Goal: Information Seeking & Learning: Find specific page/section

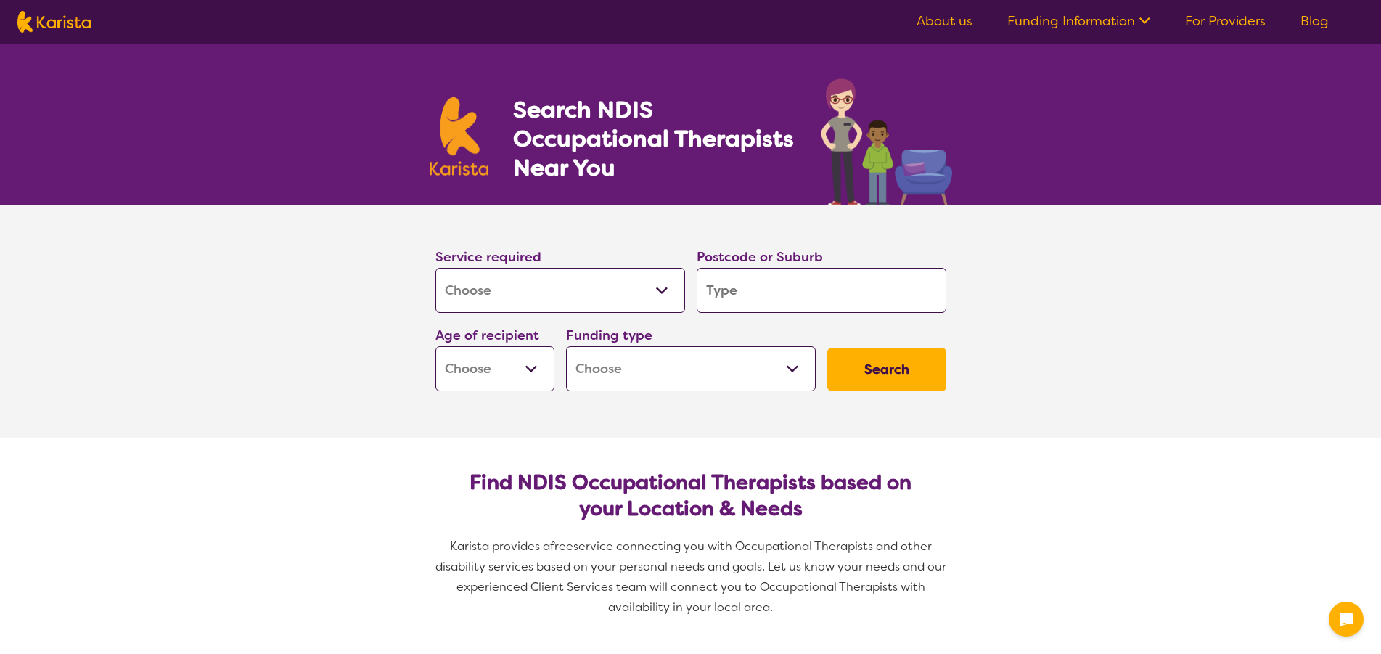
select select "[MEDICAL_DATA]"
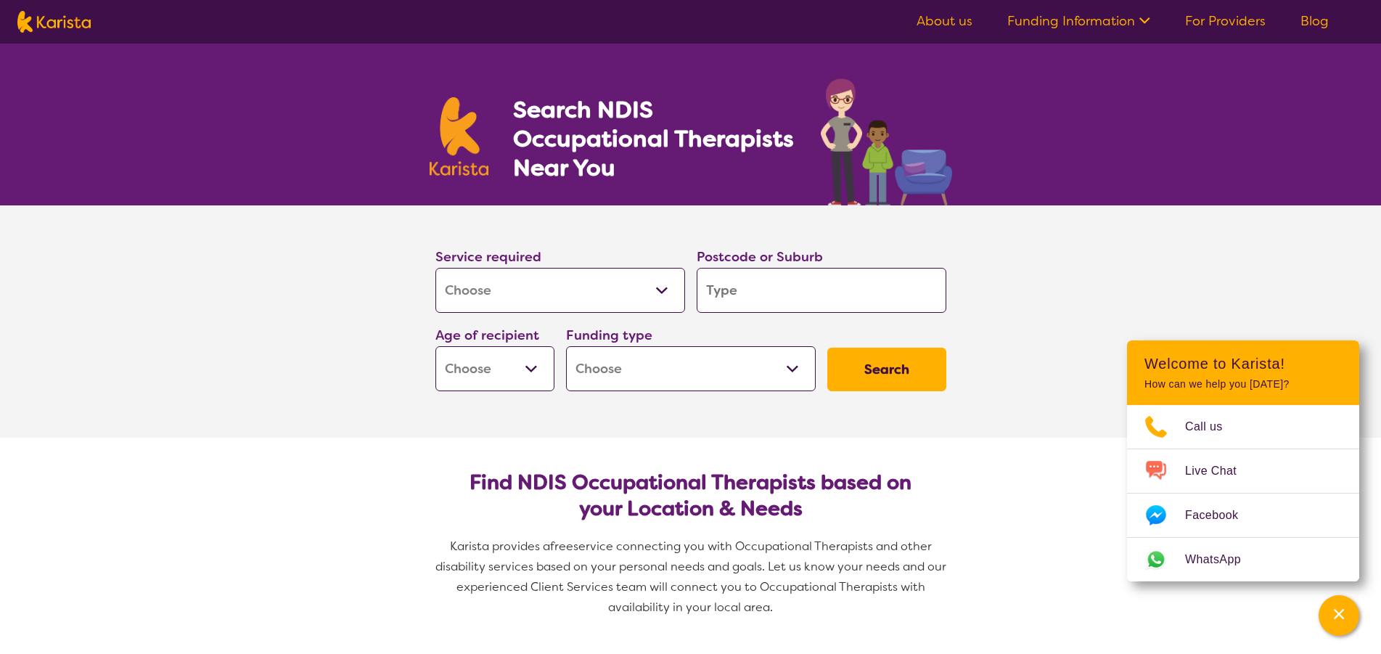
click at [741, 292] on input "search" at bounding box center [822, 290] width 250 height 45
type input "6"
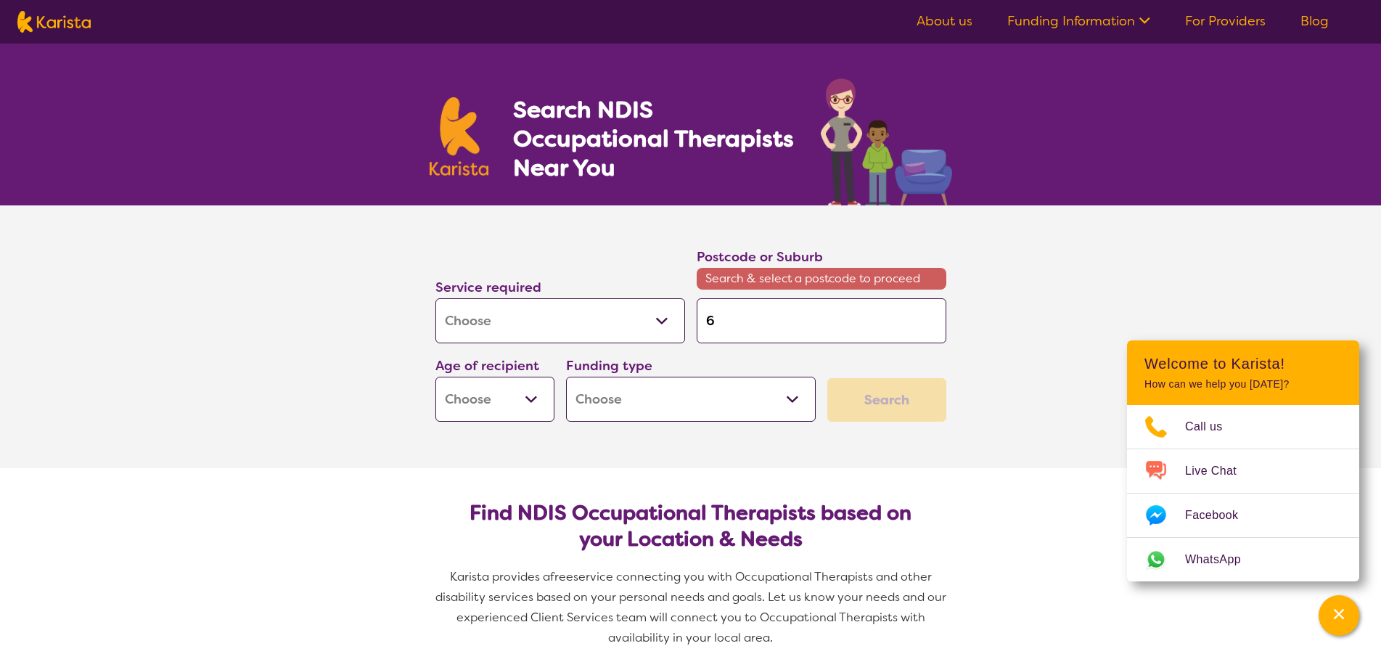
type input "61"
type input "615"
type input "6150"
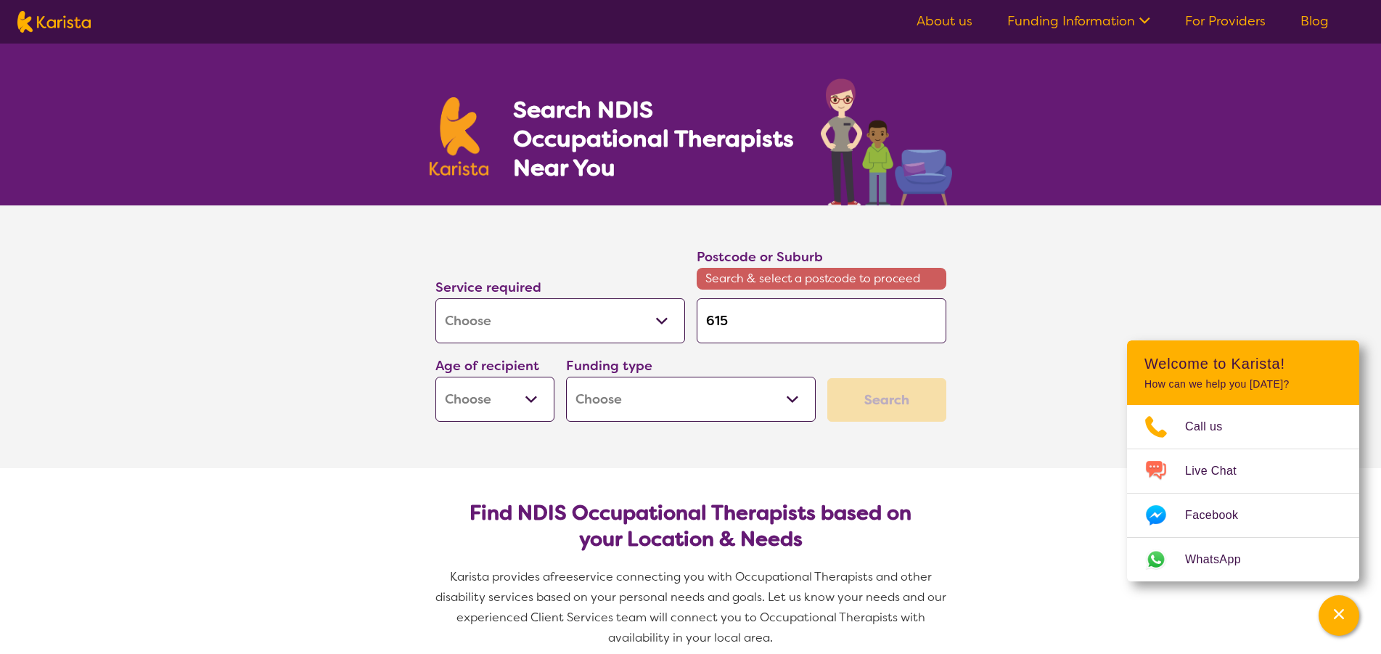
type input "6150"
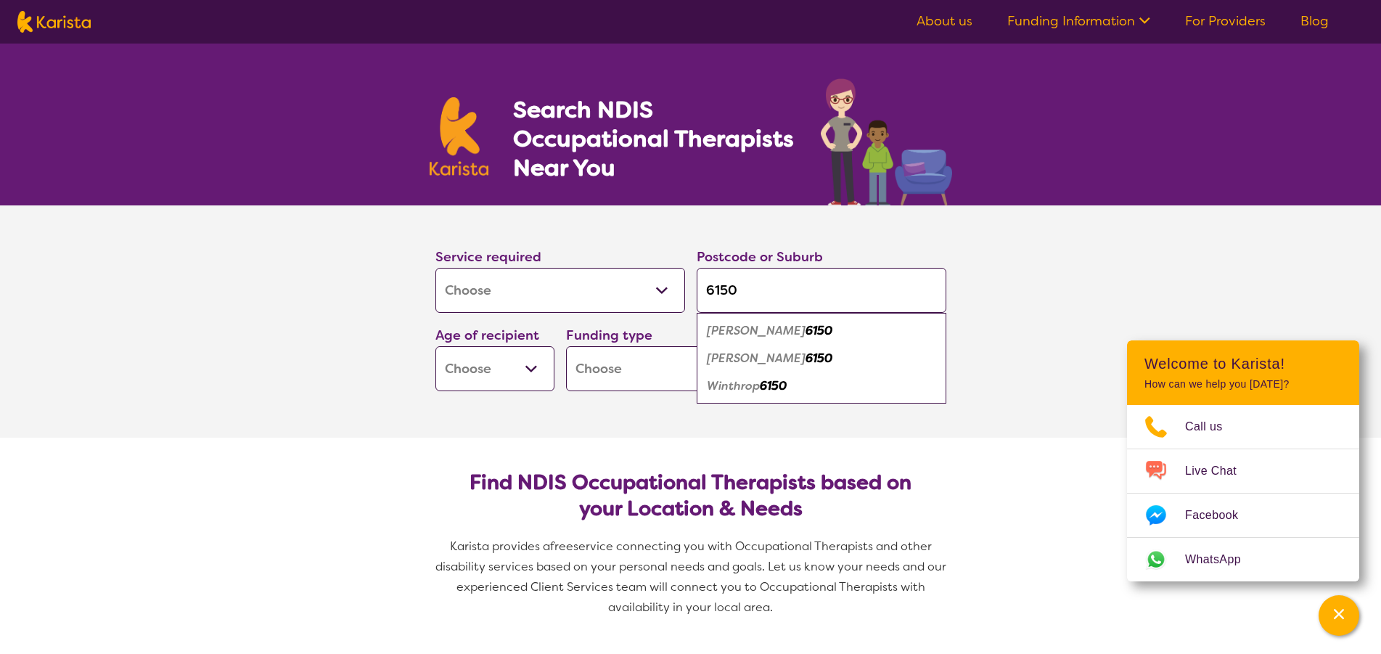
type input "6150"
click at [729, 363] on em "[PERSON_NAME]" at bounding box center [756, 357] width 99 height 15
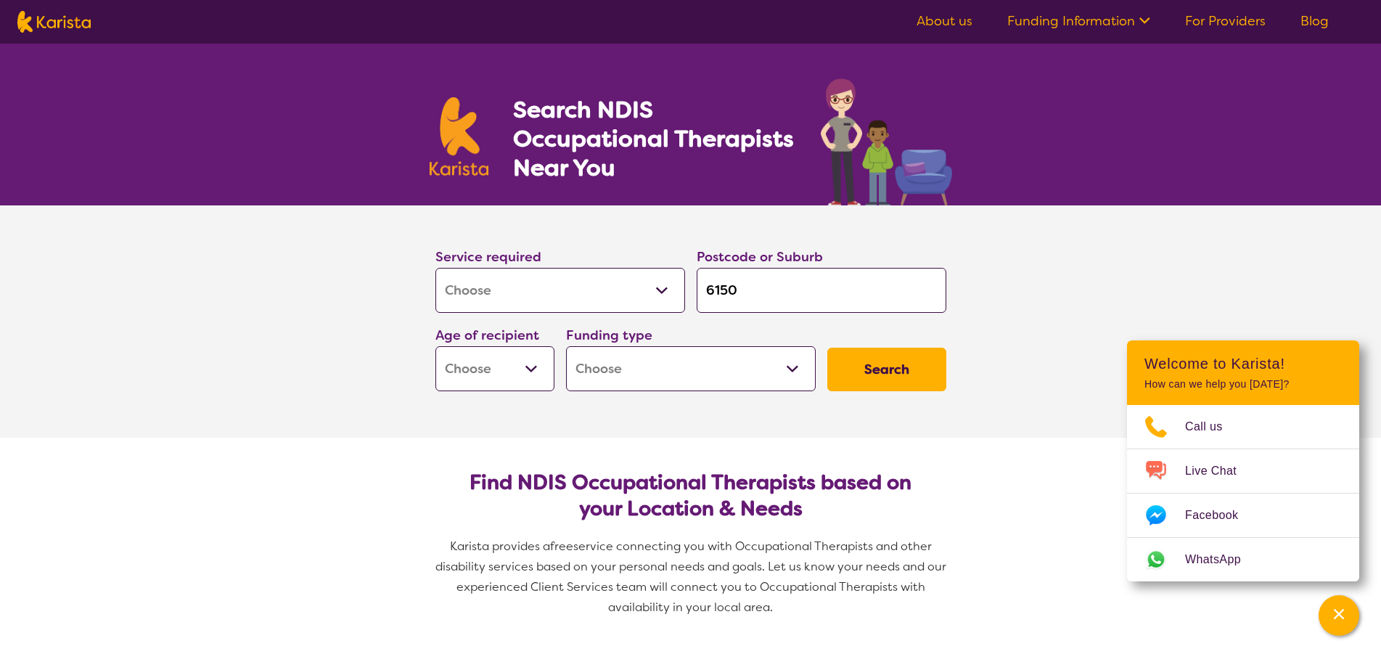
select select "AD"
click option "Adult - 18 to 64" at bounding box center [0, 0] width 0 height 0
select select "AD"
select select "NDIS"
click option "National Disability Insurance Scheme (NDIS)" at bounding box center [0, 0] width 0 height 0
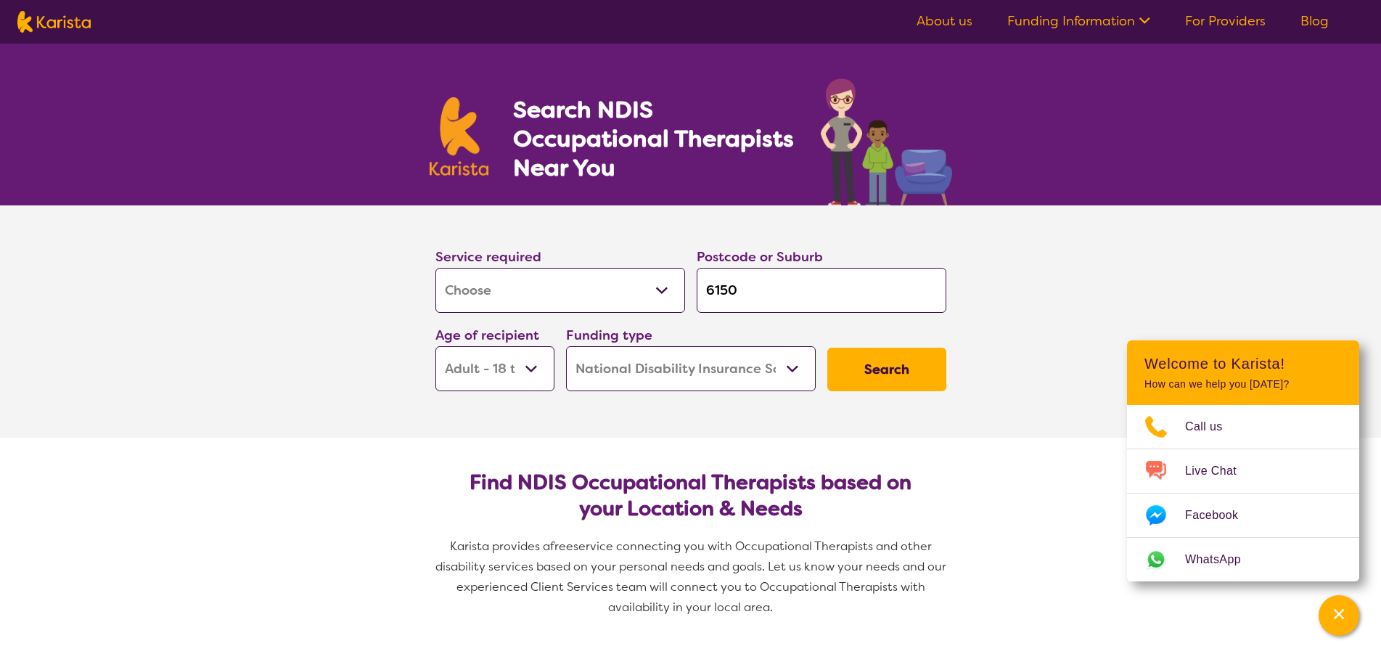
select select "NDIS"
click at [945, 369] on button "Search" at bounding box center [886, 370] width 119 height 44
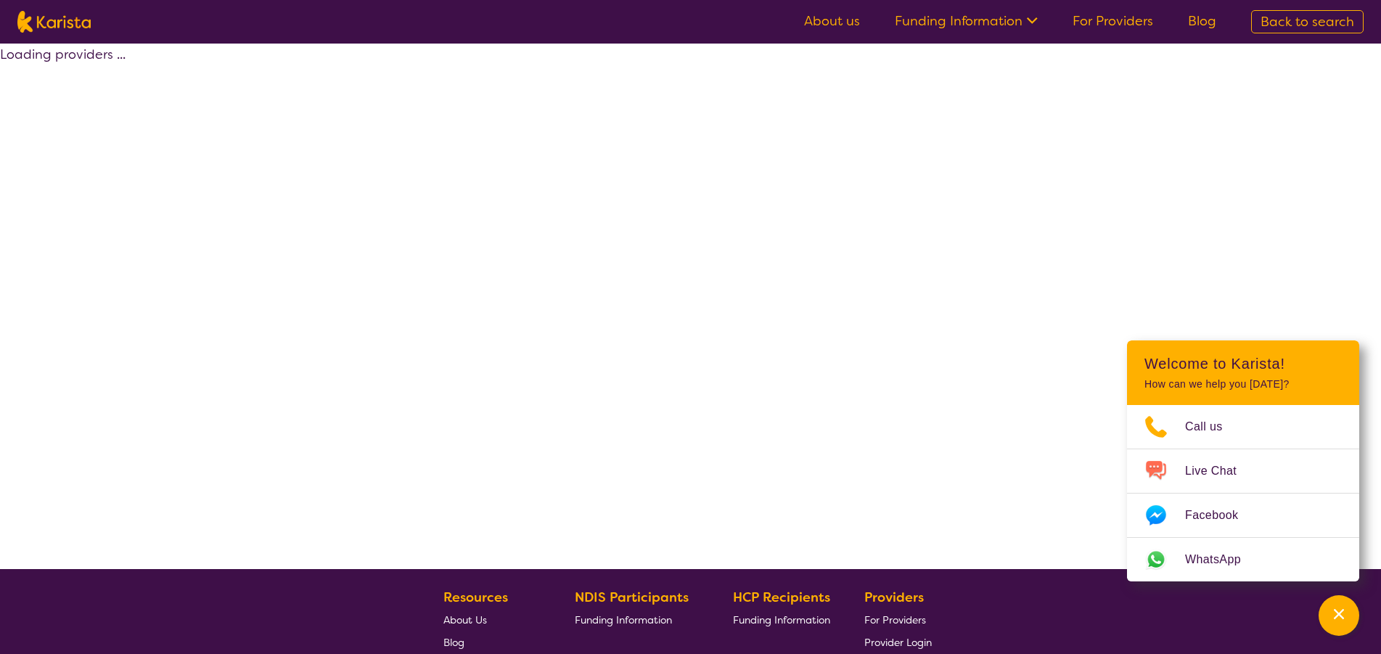
select select "by_score"
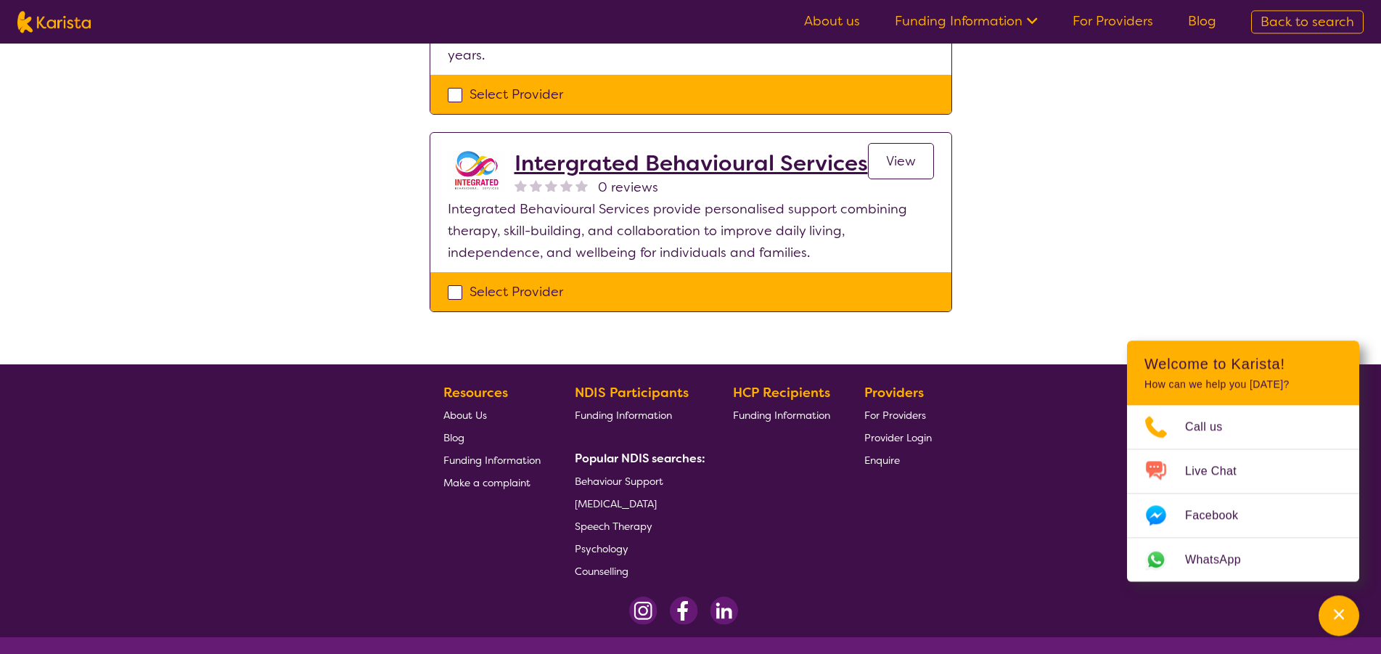
scroll to position [444, 0]
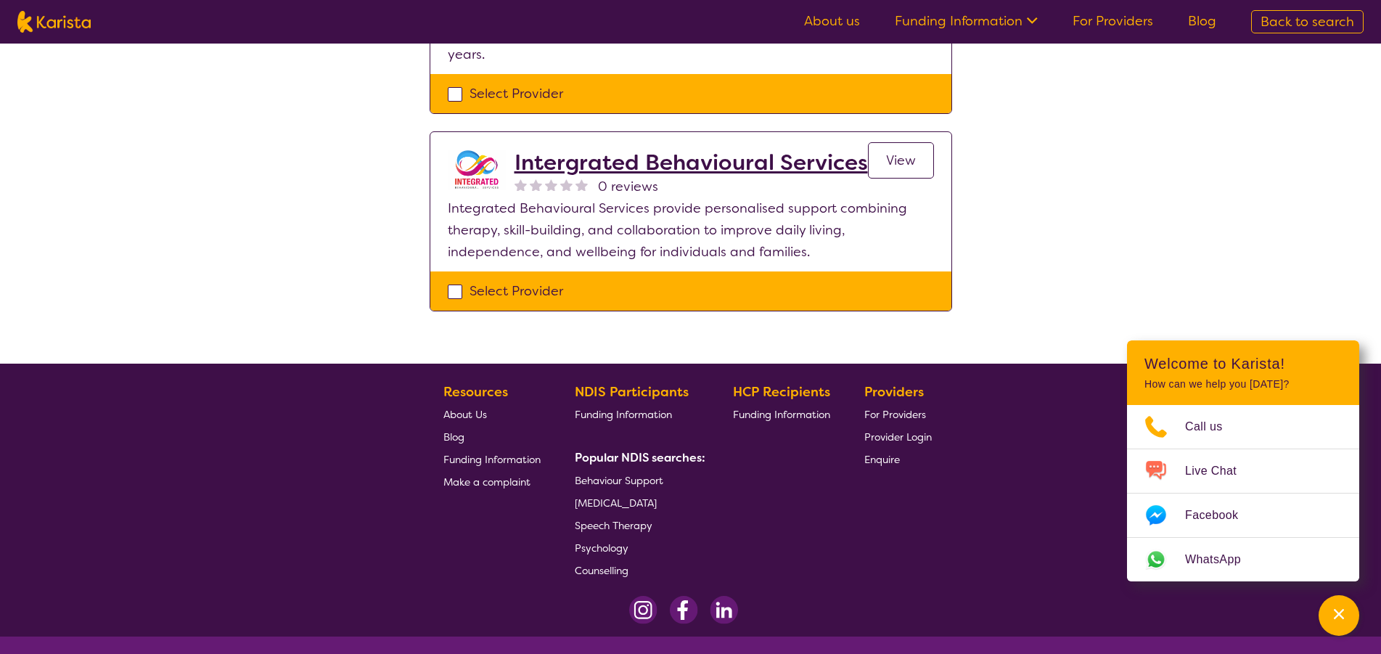
click at [652, 496] on span "[MEDICAL_DATA]" at bounding box center [616, 502] width 82 height 13
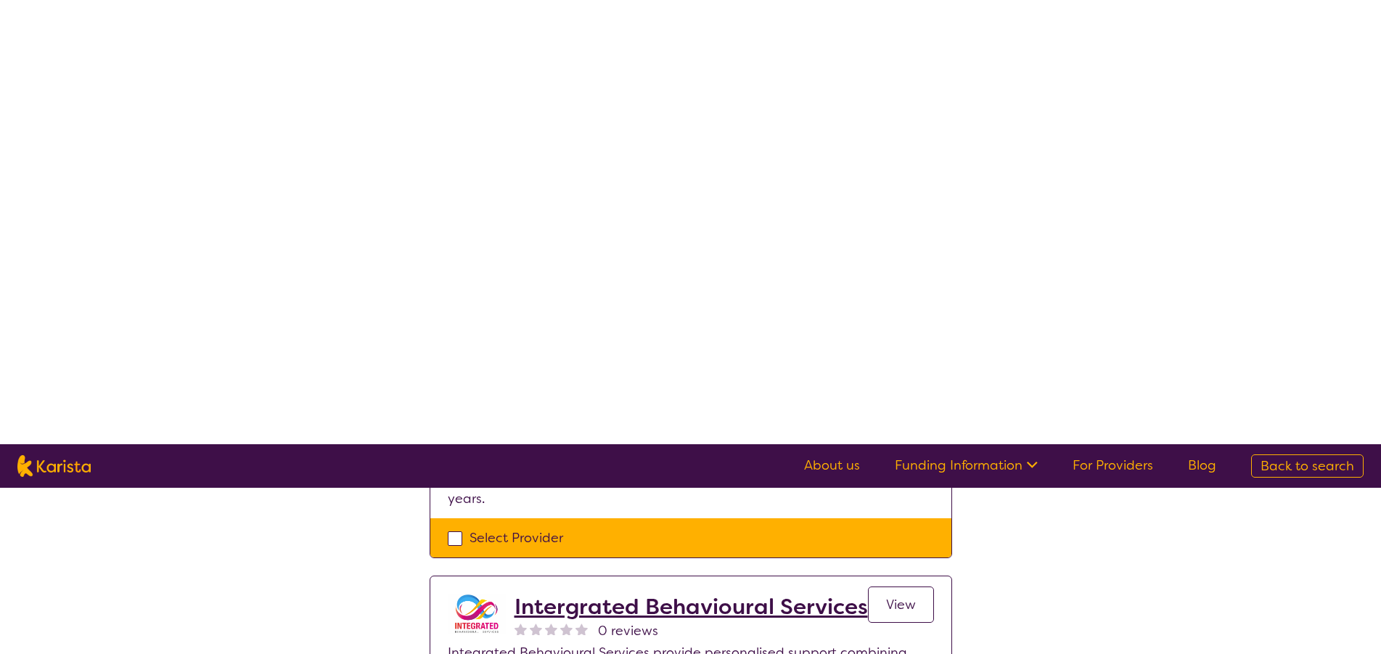
scroll to position [0, 0]
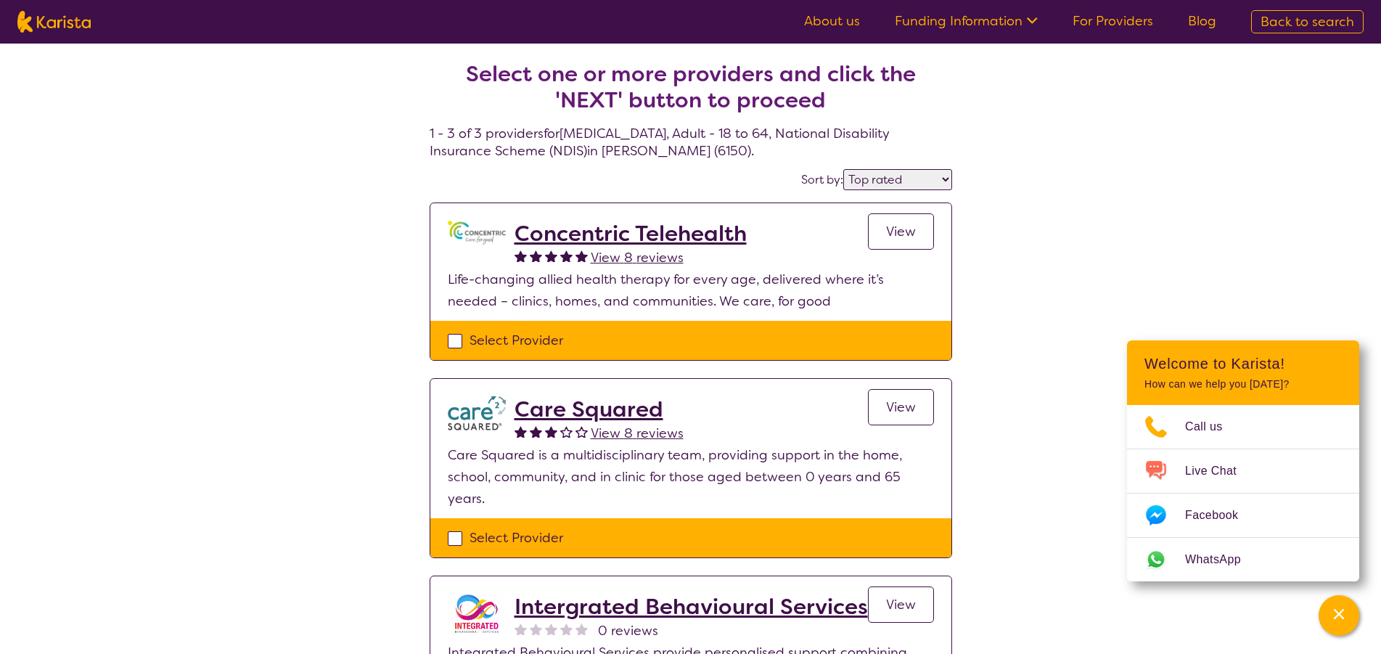
select select "[MEDICAL_DATA]"
select select "AD"
select select "NDIS"
select select "[MEDICAL_DATA]"
select select "AD"
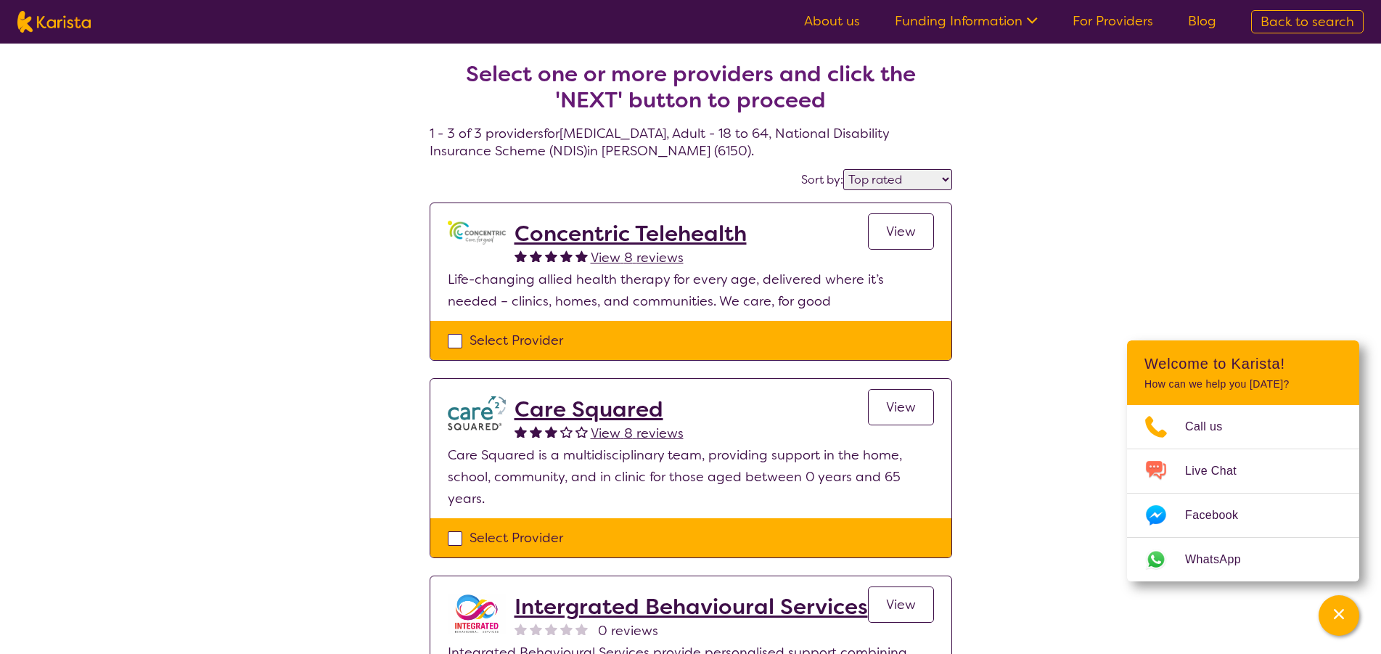
select select "NDIS"
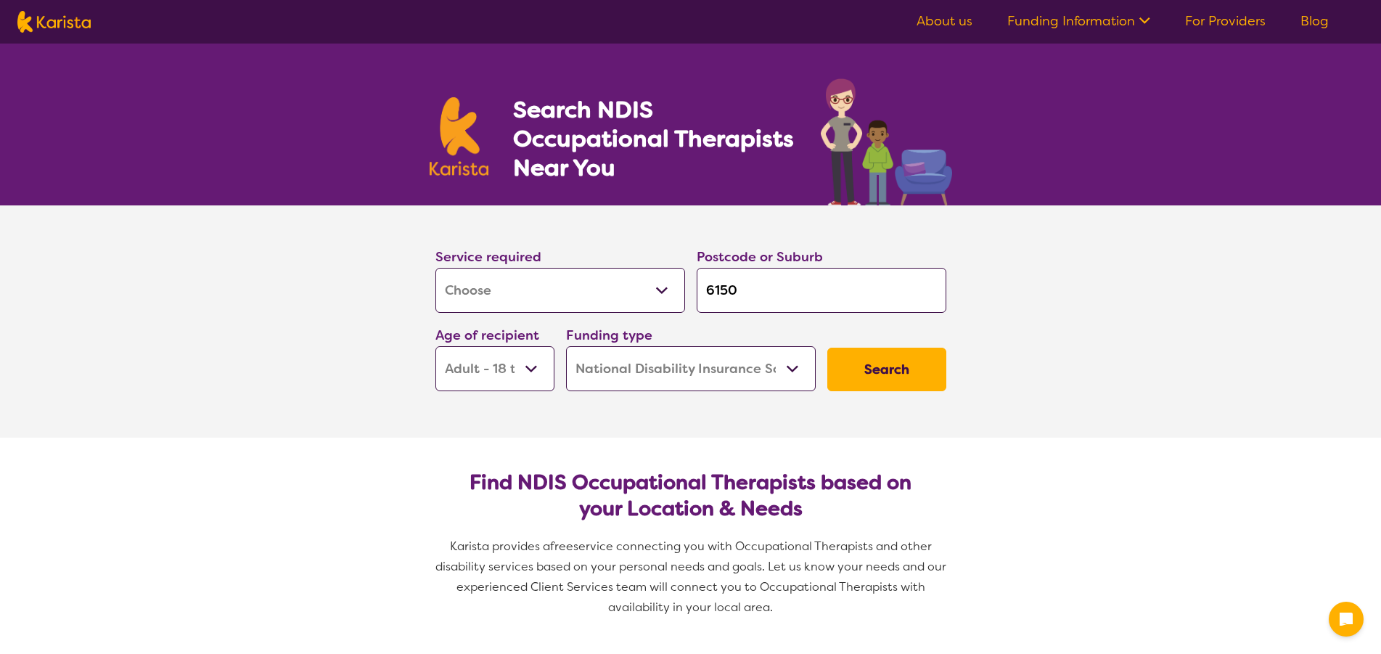
select select "[MEDICAL_DATA]"
select select "AD"
select select "NDIS"
select select "[MEDICAL_DATA]"
select select "AD"
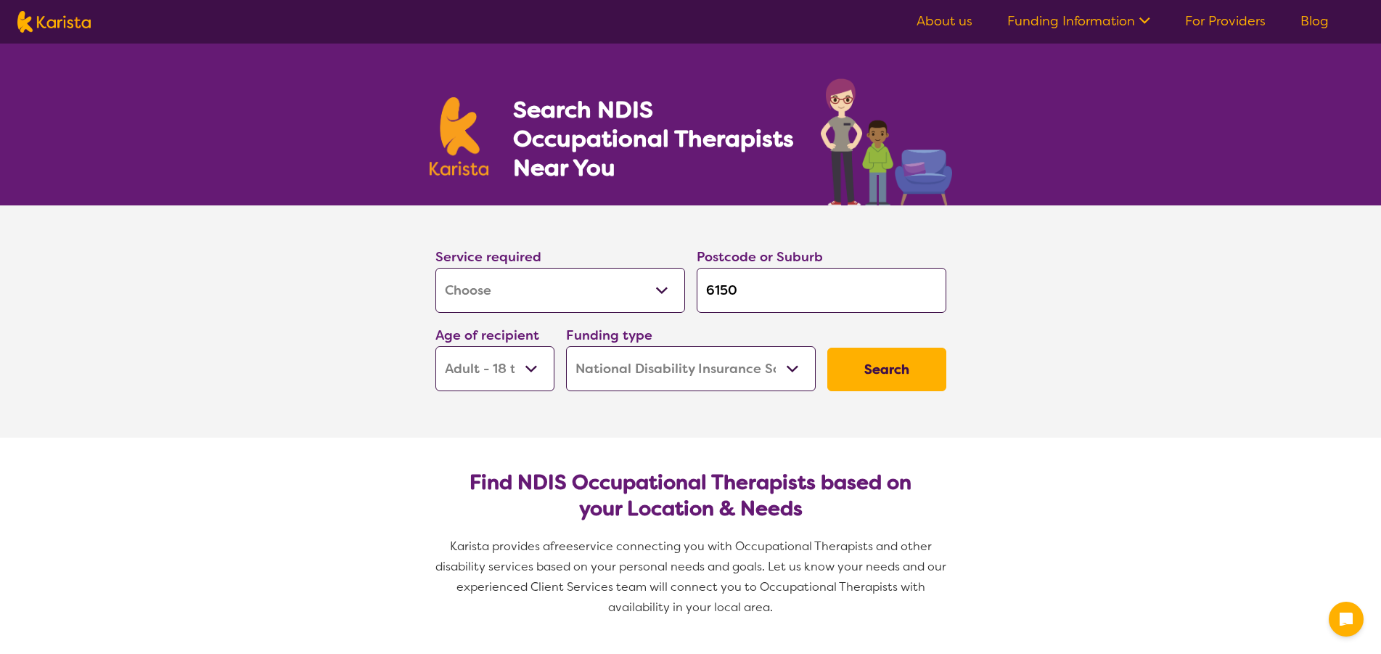
select select "NDIS"
